Goal: Task Accomplishment & Management: Manage account settings

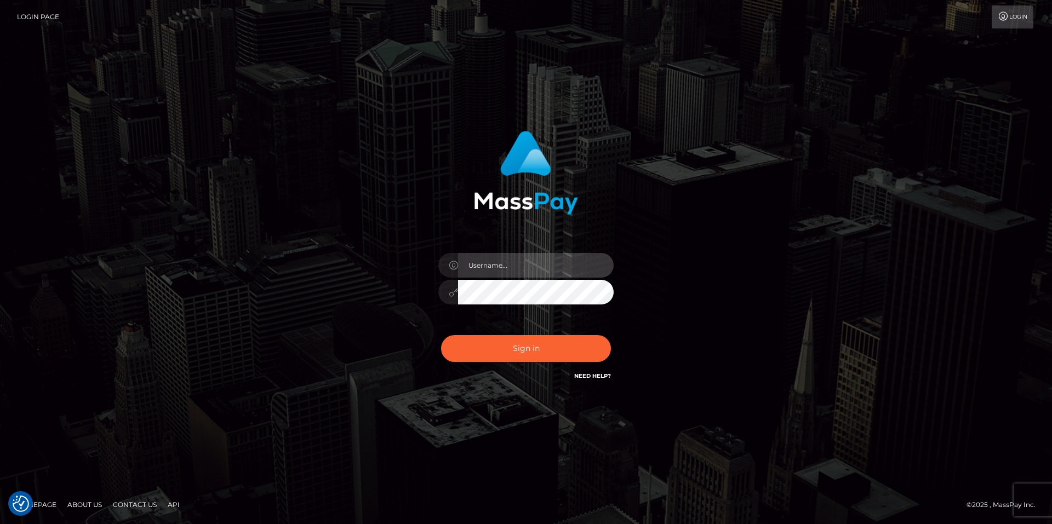
click at [512, 260] on input "text" at bounding box center [536, 265] width 156 height 25
type input "smiley.throne"
click at [530, 264] on input "text" at bounding box center [536, 265] width 156 height 25
type input "smiley.throne"
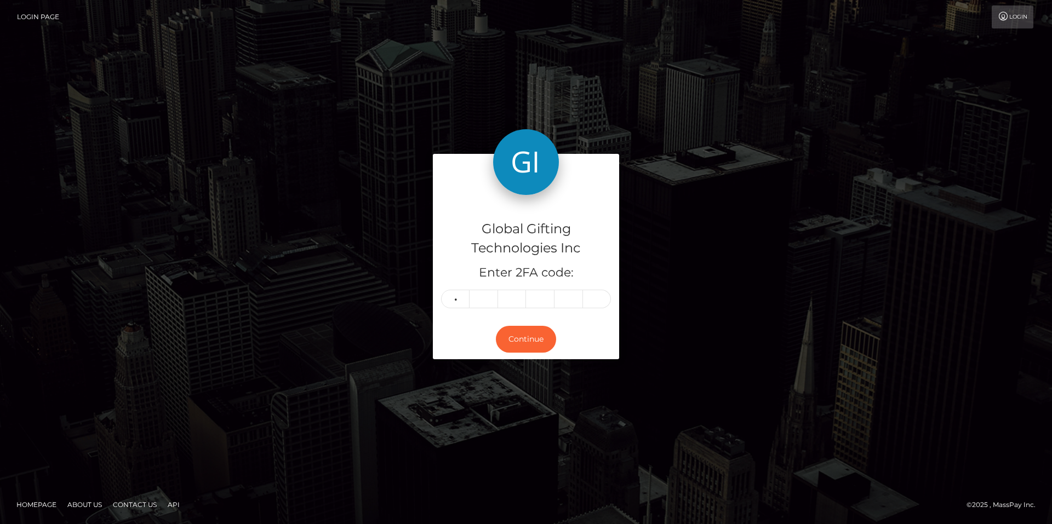
type input "3"
type input "6"
type input "2"
type input "1"
type input "7"
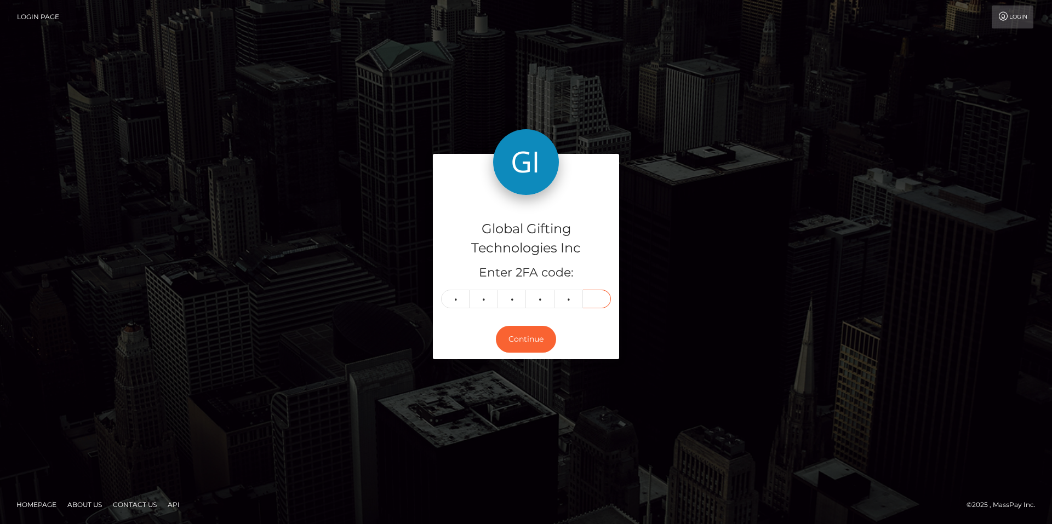
type input "1"
